Goal: Task Accomplishment & Management: Complete application form

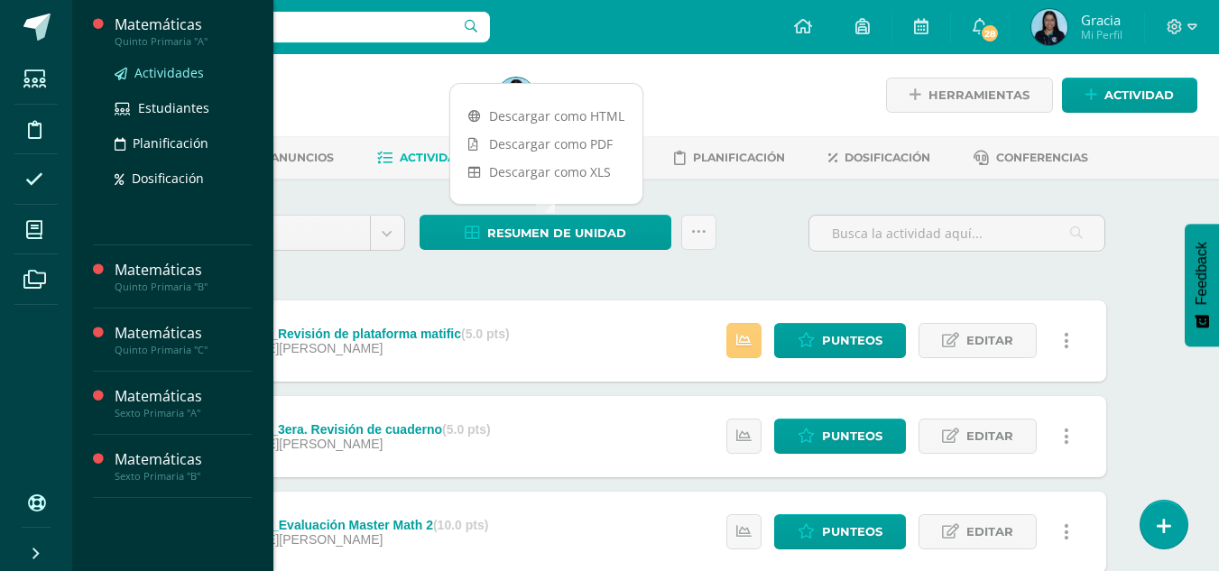
click at [158, 69] on span "Actividades" at bounding box center [168, 72] width 69 height 17
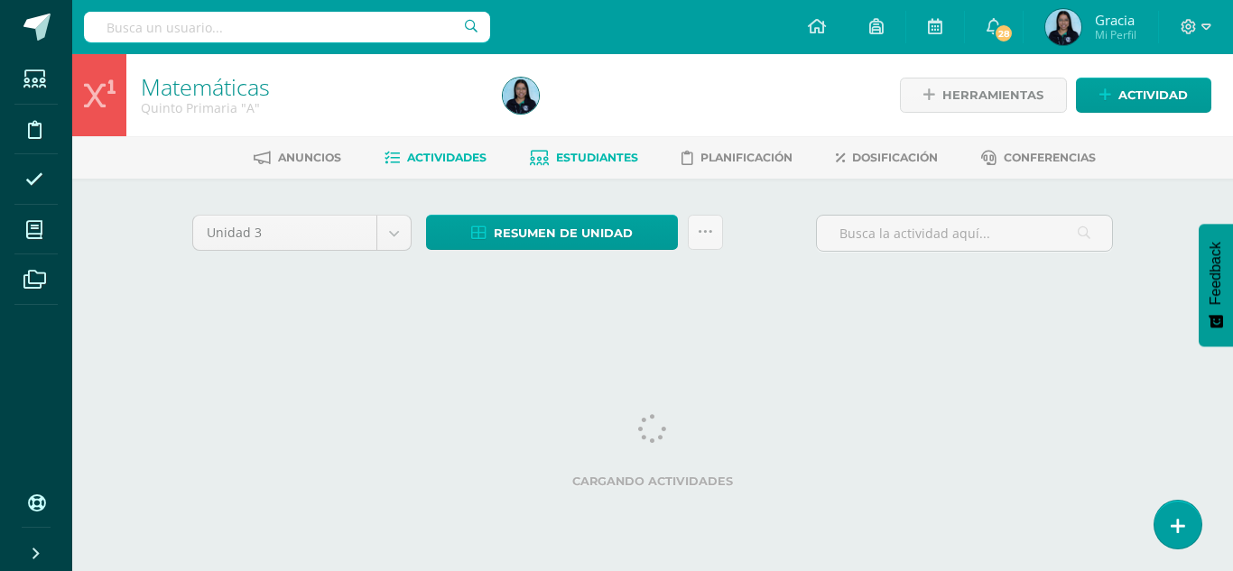
click at [559, 164] on span "Estudiantes" at bounding box center [597, 158] width 82 height 14
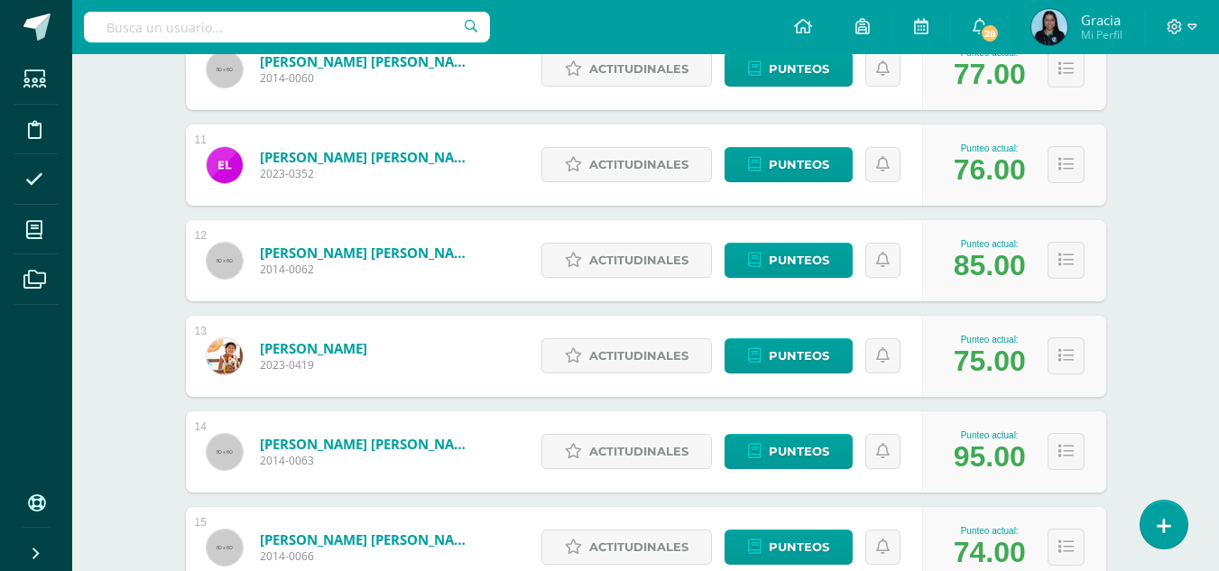
scroll to position [1225, 0]
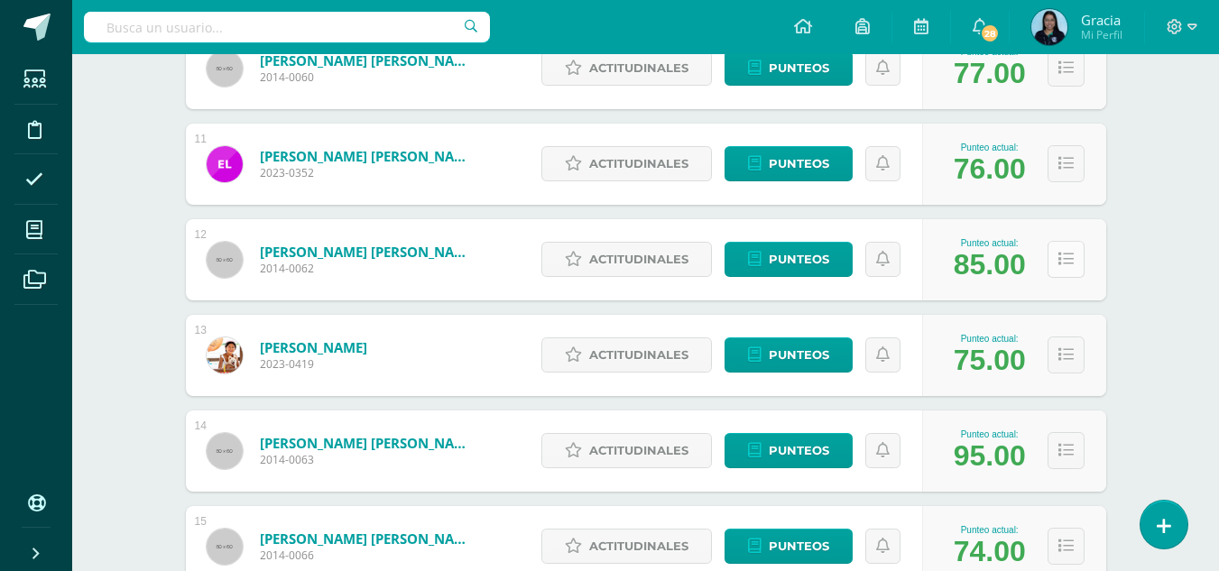
click at [1073, 265] on button at bounding box center [1066, 259] width 37 height 37
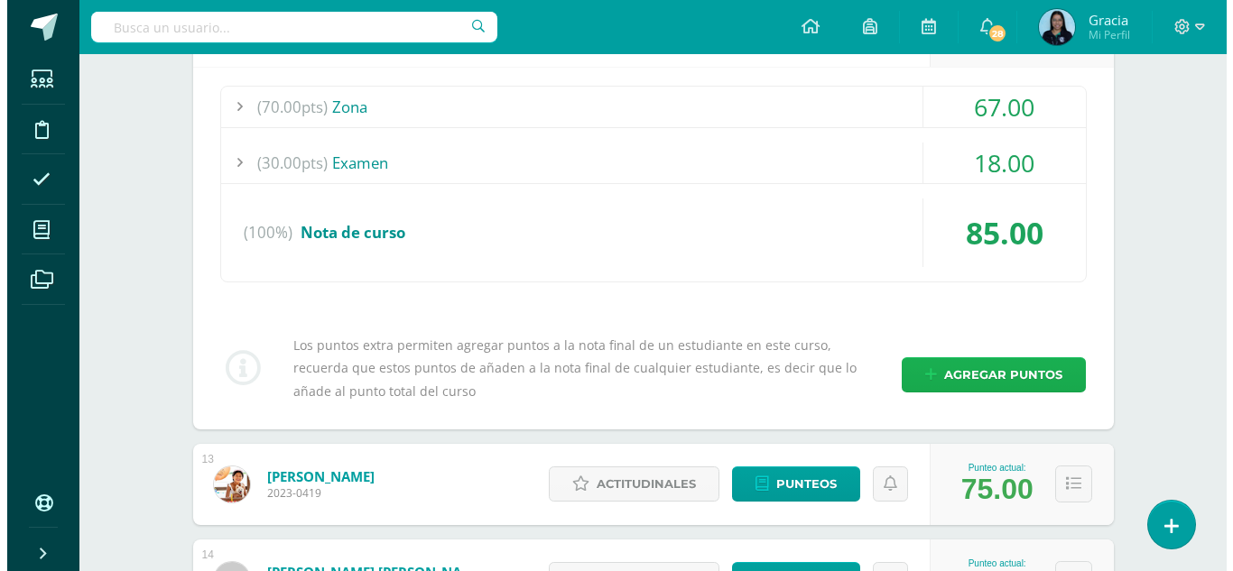
scroll to position [1460, 0]
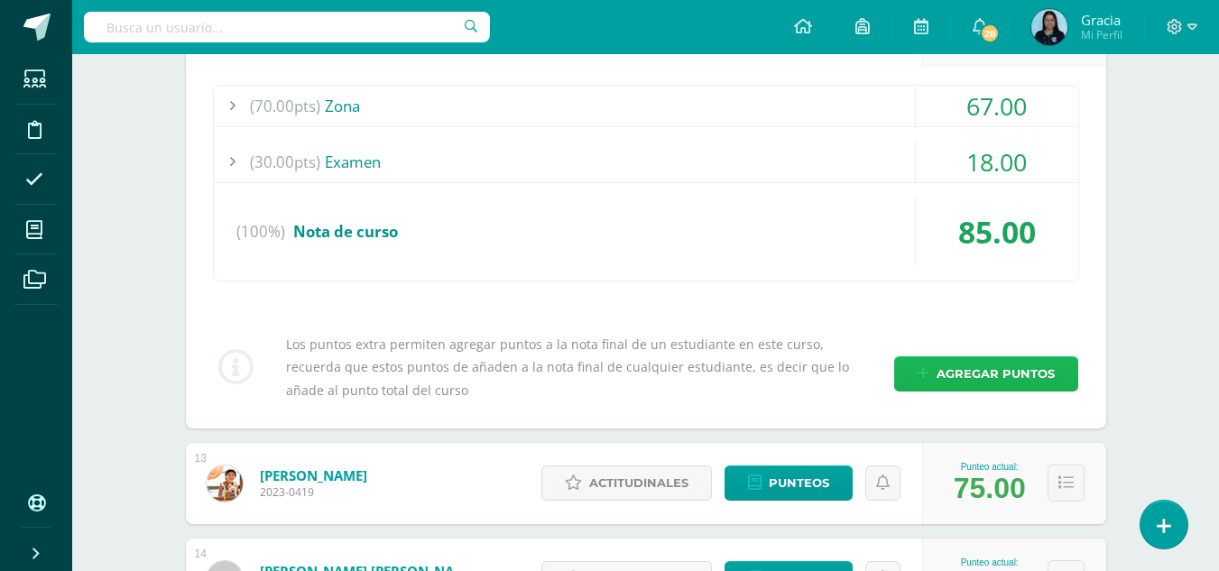
click at [985, 374] on span "Agregar puntos" at bounding box center [996, 373] width 118 height 33
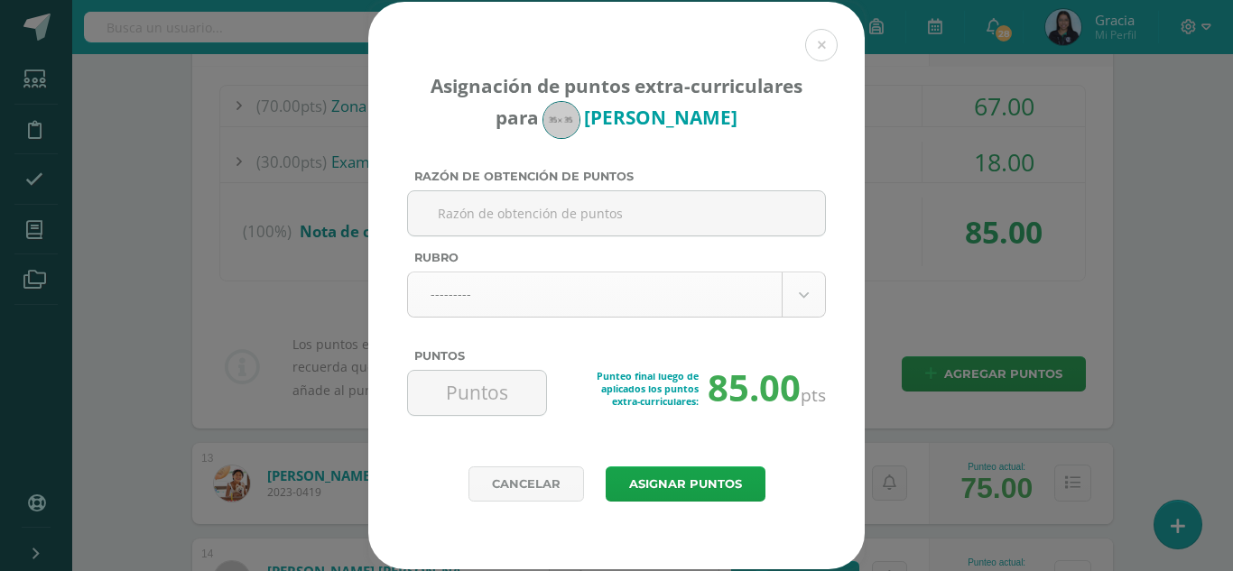
paste input "O"
click at [483, 208] on input "Razón de obtención de puntos" at bounding box center [616, 213] width 402 height 44
type input "Orden y estructura de folder"
click at [490, 387] on input "Puntos" at bounding box center [477, 393] width 124 height 44
type input "3"
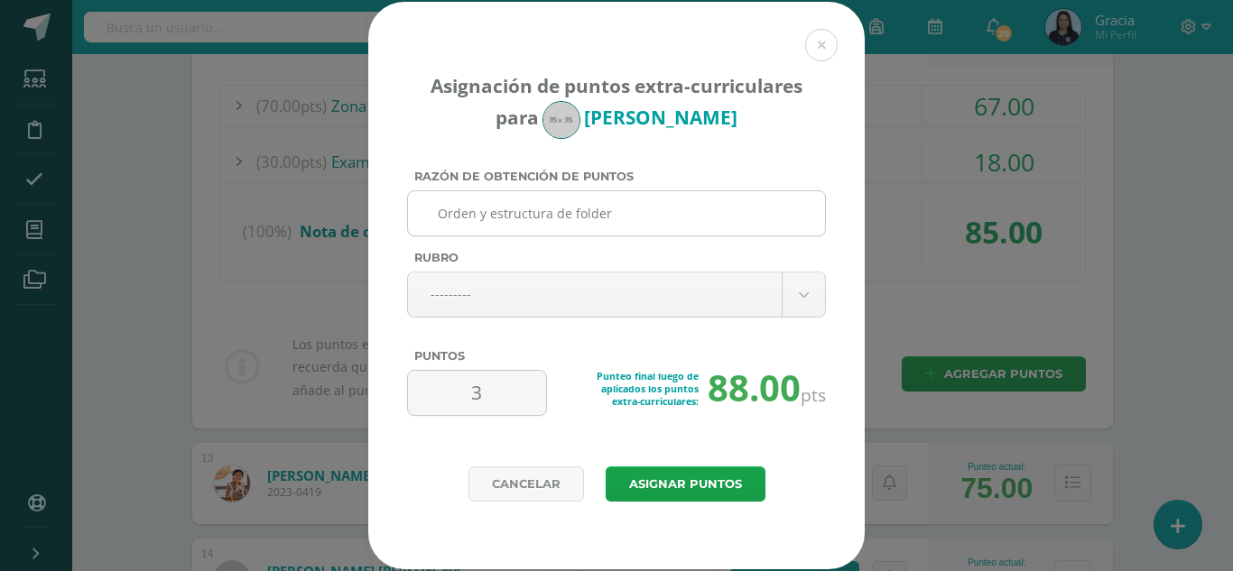
click at [473, 213] on input "Orden y estructura de folder" at bounding box center [616, 213] width 402 height 44
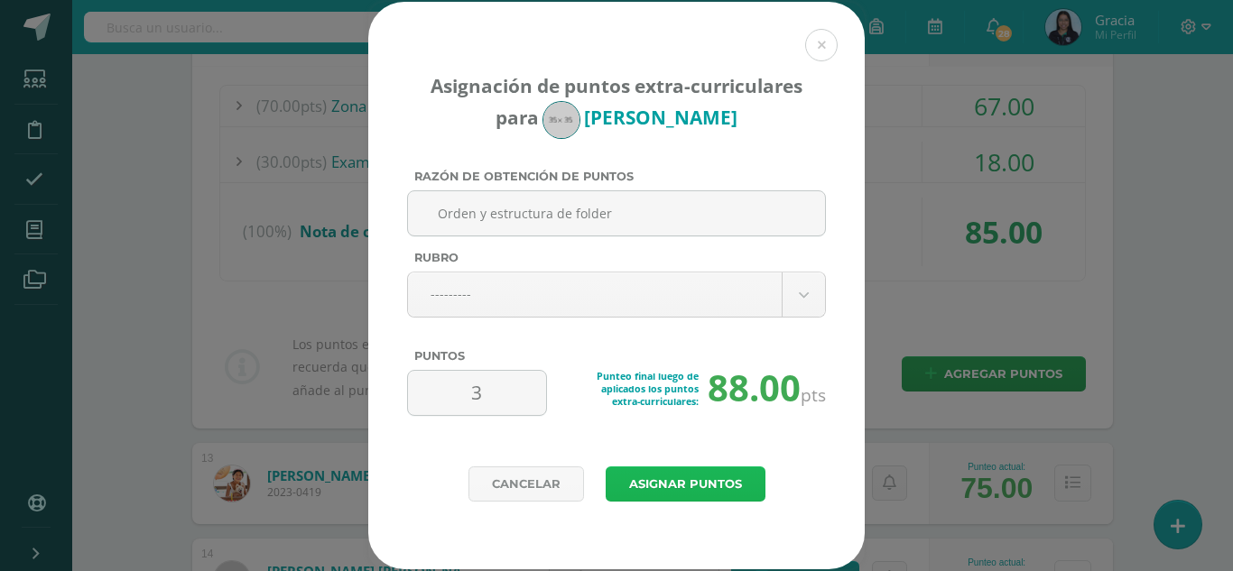
click at [671, 484] on button "Asignar puntos" at bounding box center [685, 483] width 160 height 35
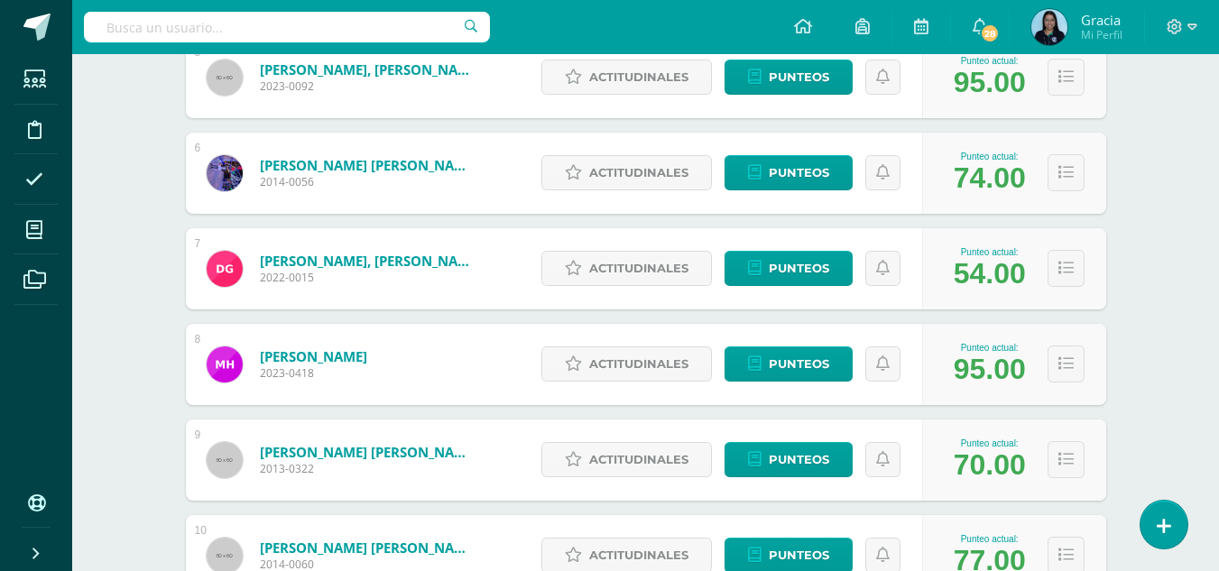
scroll to position [737, 0]
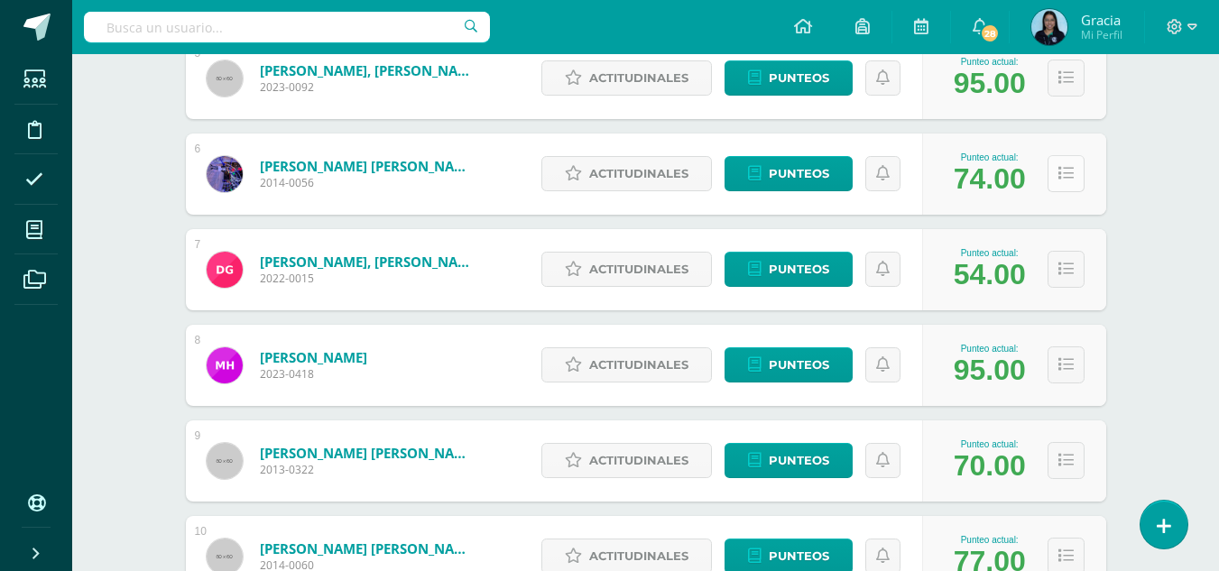
click at [1048, 171] on button at bounding box center [1066, 173] width 37 height 37
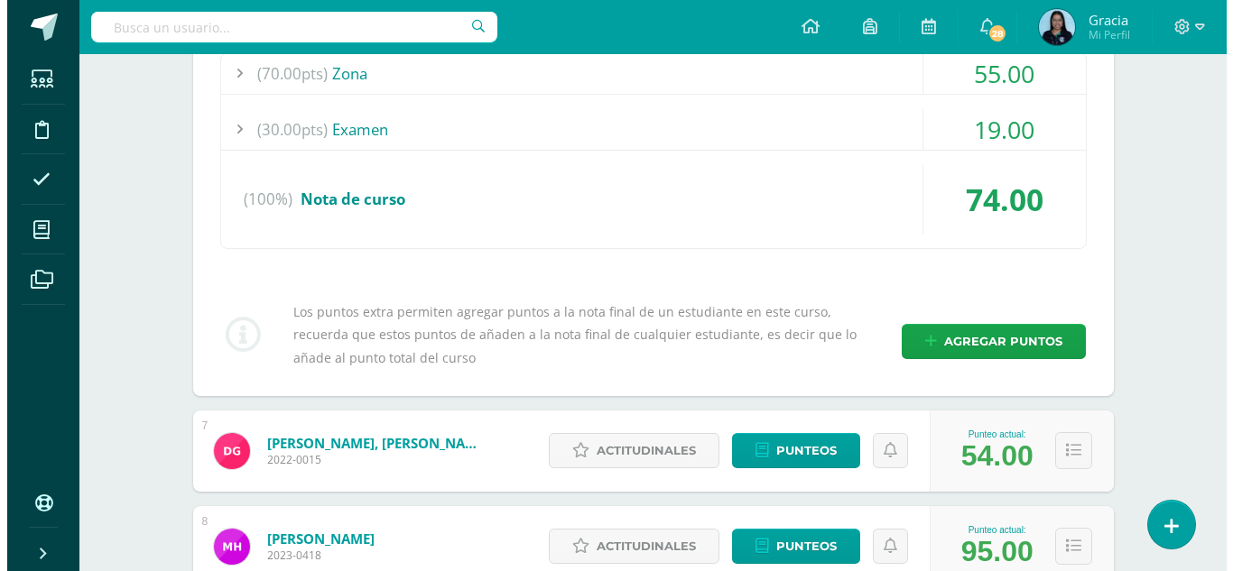
scroll to position [924, 0]
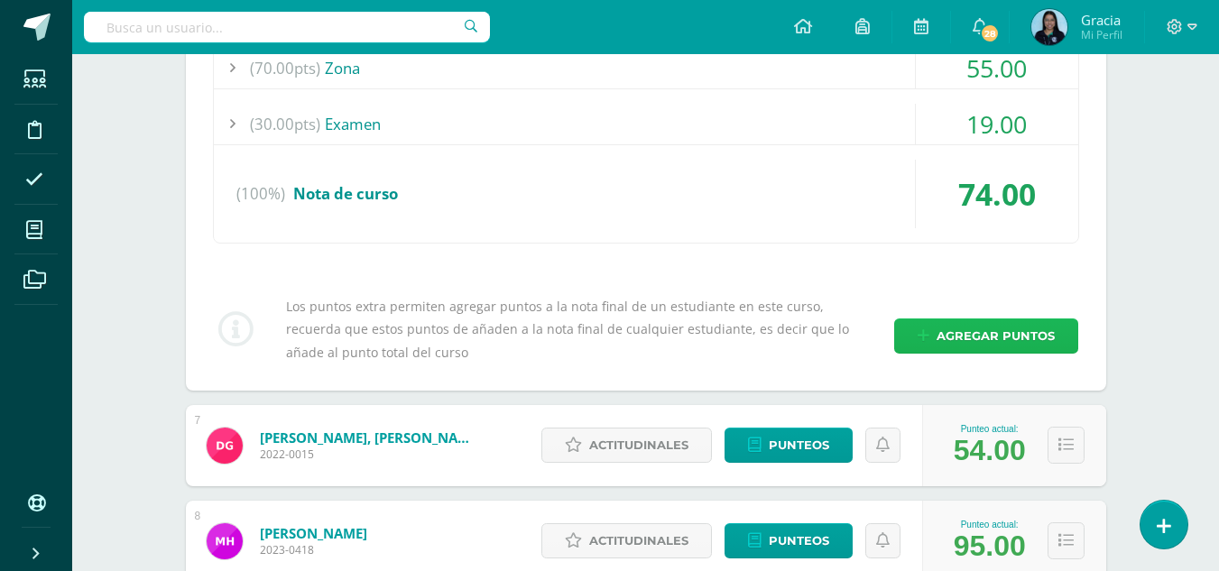
click at [997, 325] on span "Agregar puntos" at bounding box center [996, 335] width 118 height 33
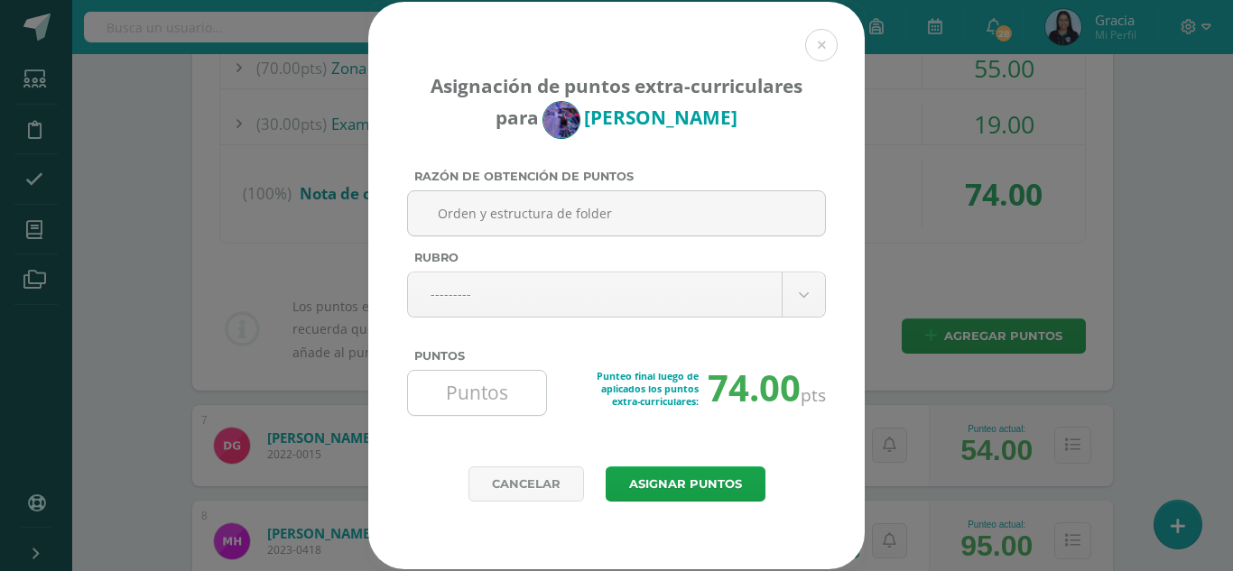
type input "Orden y estructura de folder"
click at [465, 371] on input "Puntos" at bounding box center [477, 393] width 124 height 44
type input "3"
click at [665, 487] on button "Asignar puntos" at bounding box center [685, 483] width 160 height 35
